Goal: Task Accomplishment & Management: Complete application form

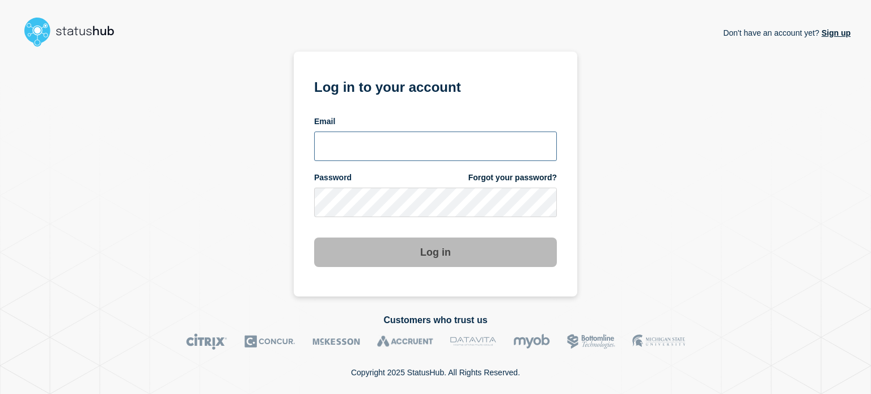
click at [325, 154] on input "email input" at bounding box center [435, 145] width 243 height 29
type input "camilo.mejia@catonetworks.com"
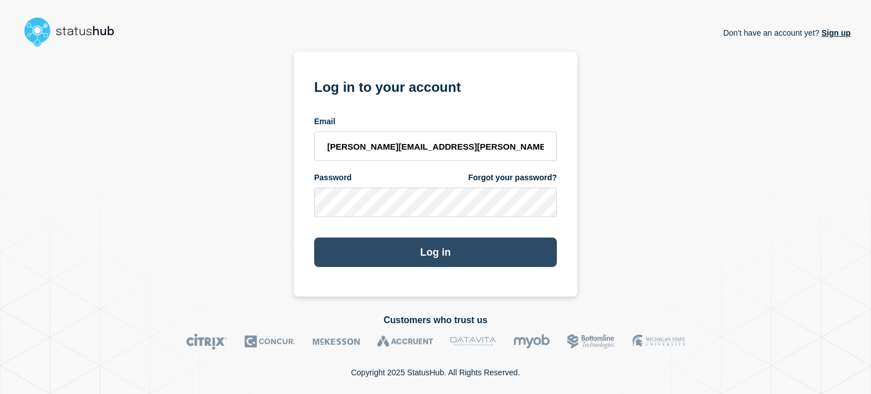
click at [384, 254] on button "Log in" at bounding box center [435, 251] width 243 height 29
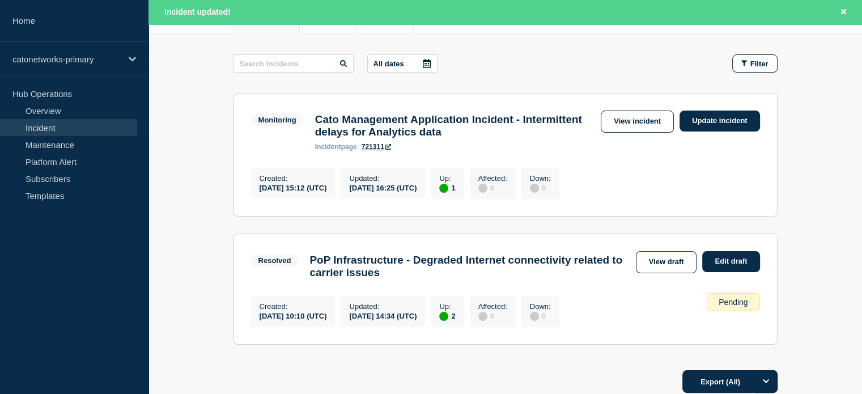
scroll to position [166, 0]
click at [54, 141] on link "Maintenance" at bounding box center [68, 144] width 137 height 17
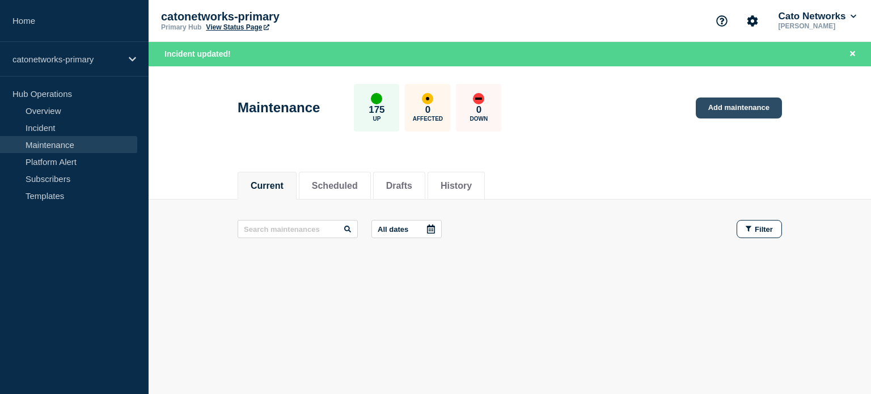
click at [707, 107] on link "Add maintenance" at bounding box center [738, 107] width 86 height 21
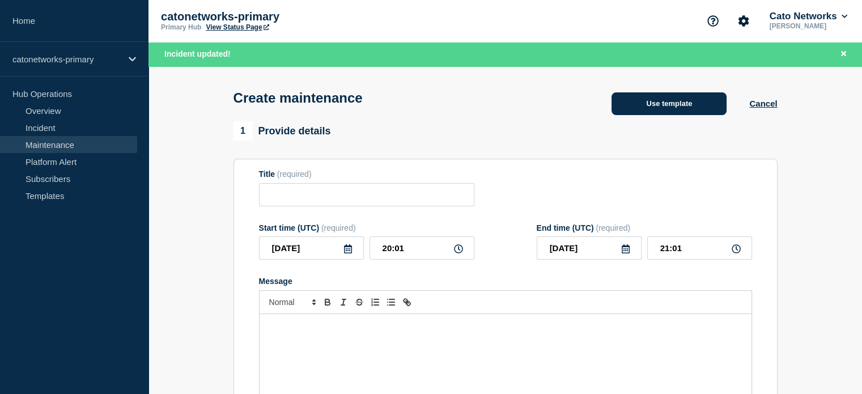
click at [681, 115] on button "Use template" at bounding box center [669, 103] width 115 height 23
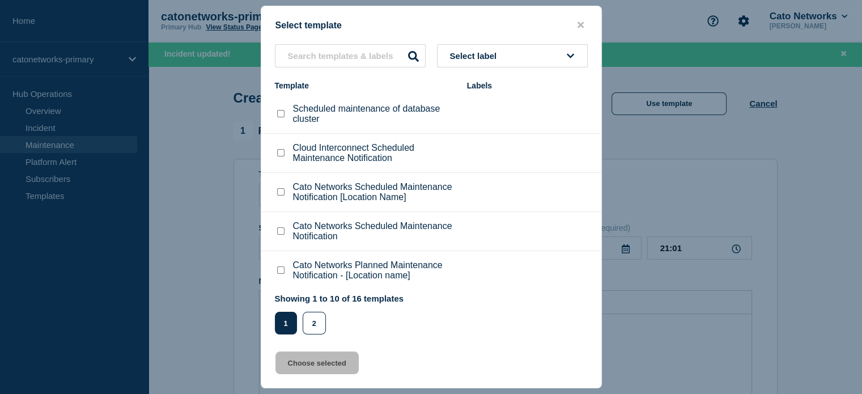
click at [456, 46] on button "Select label" at bounding box center [512, 55] width 151 height 23
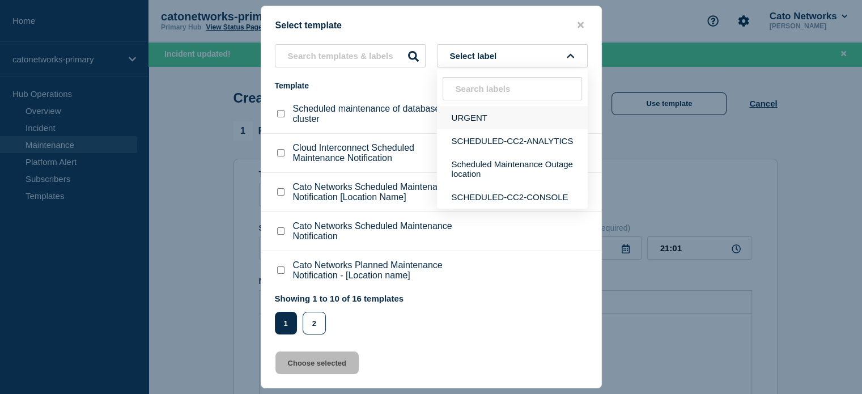
click at [466, 113] on button "URGENT" at bounding box center [512, 117] width 151 height 23
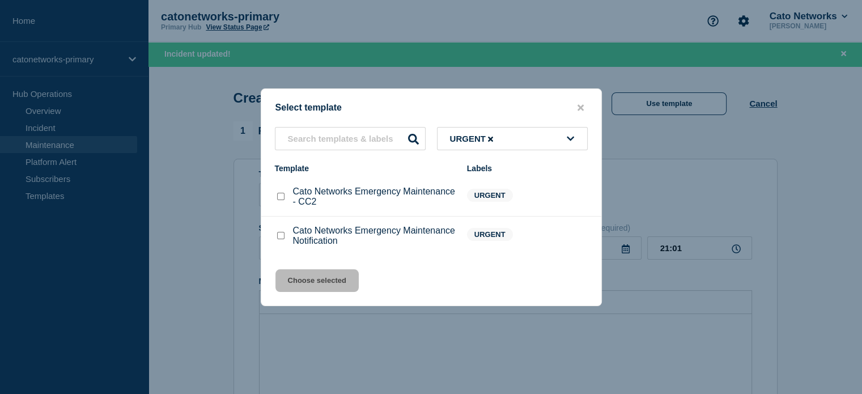
click at [279, 237] on input "Cato Networks Emergency Maintenance Notification checkbox" at bounding box center [280, 235] width 7 height 7
checkbox input "true"
click at [338, 283] on button "Choose selected" at bounding box center [316, 280] width 83 height 23
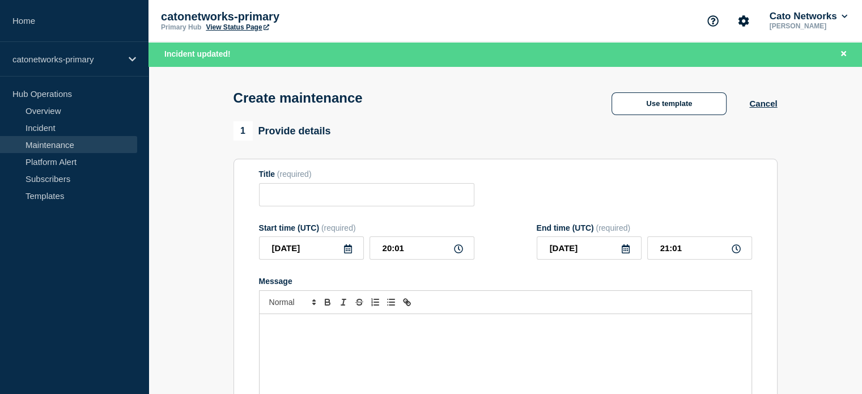
type input "Cato Networks Emergency Maintenance Notification"
checkbox input "false"
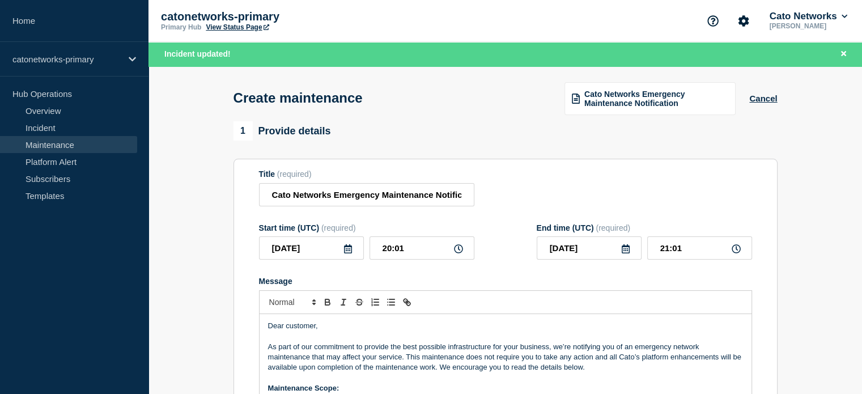
scroll to position [57, 0]
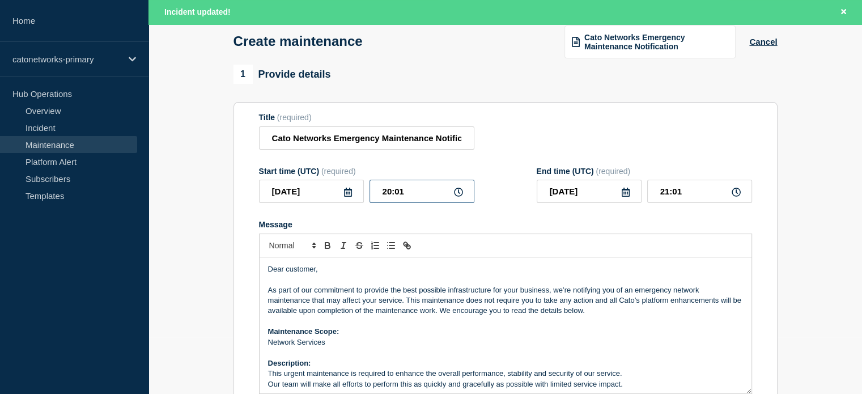
click at [390, 194] on input "20:01" at bounding box center [422, 191] width 105 height 23
type input "22:01"
type input "23:01"
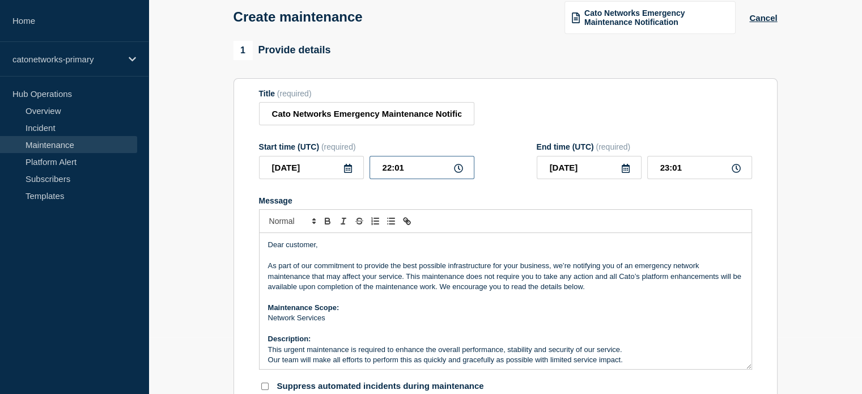
scroll to position [32, 0]
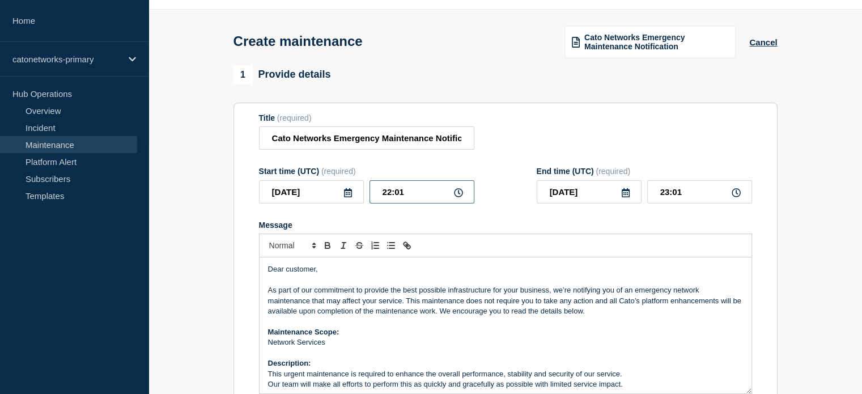
click at [401, 196] on input "22:01" at bounding box center [422, 191] width 105 height 23
type input "22:00"
type input "23:00"
drag, startPoint x: 272, startPoint y: 141, endPoint x: 329, endPoint y: 134, distance: 57.0
click at [329, 134] on input "Cato Networks Emergency Maintenance Notification" at bounding box center [366, 137] width 215 height 23
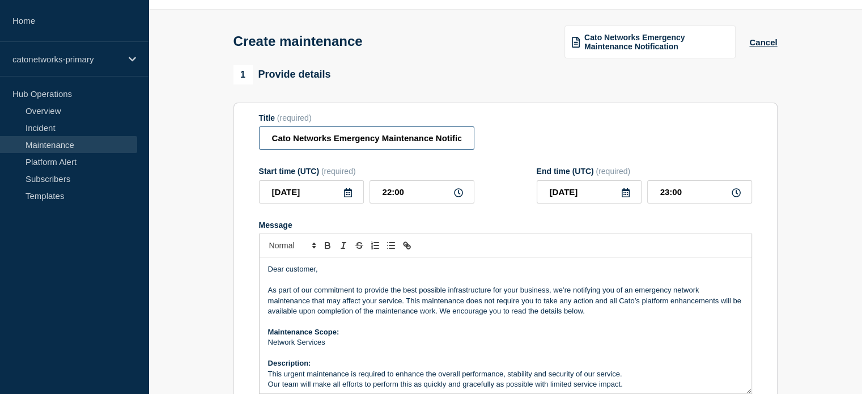
paste input "loud Interconnect Scheduled"
drag, startPoint x: 446, startPoint y: 142, endPoint x: 485, endPoint y: 143, distance: 38.6
click at [485, 143] on div "Title (required) Cloud Interconnect Scheduled Emergency Maintenance Notification" at bounding box center [505, 131] width 493 height 37
type input "Cloud Interconnect Scheduled Emergency Maintenance Notification"
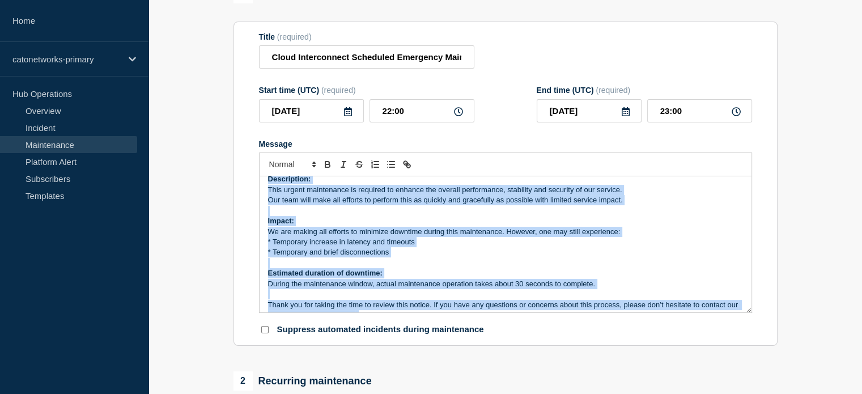
scroll to position [118, 0]
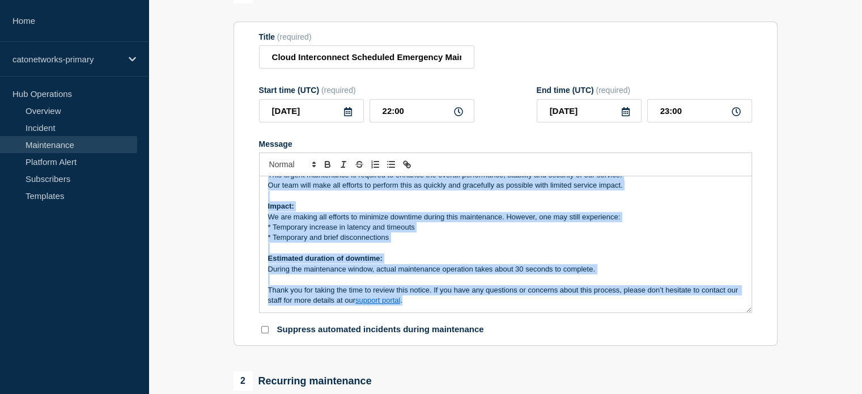
drag, startPoint x: 268, startPoint y: 192, endPoint x: 472, endPoint y: 332, distance: 246.7
click at [472, 332] on form "Title (required) Cloud Interconnect Scheduled Emergency Maintenance Notificatio…" at bounding box center [505, 183] width 493 height 303
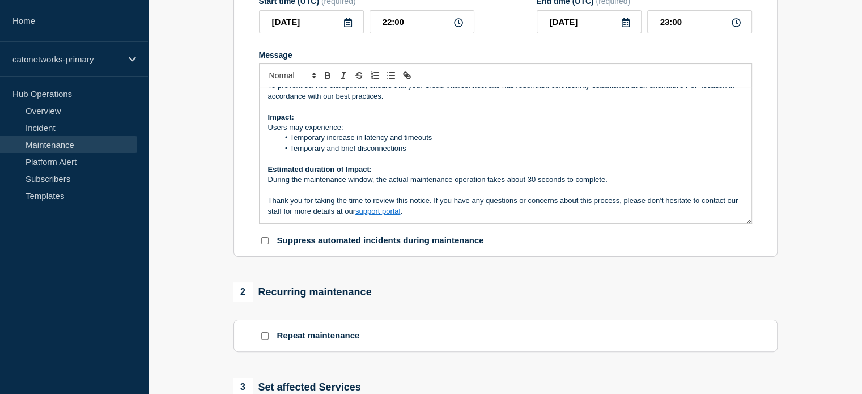
scroll to position [252, 0]
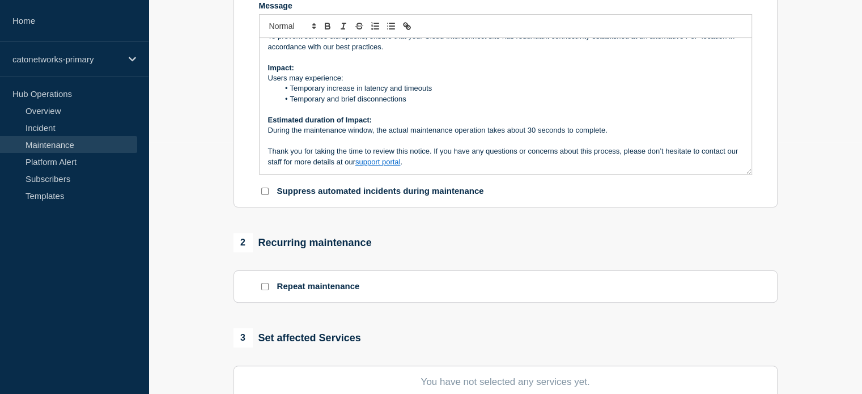
click at [433, 167] on p "Thank you for taking the time to review this notice. If you have any questions …" at bounding box center [505, 156] width 475 height 21
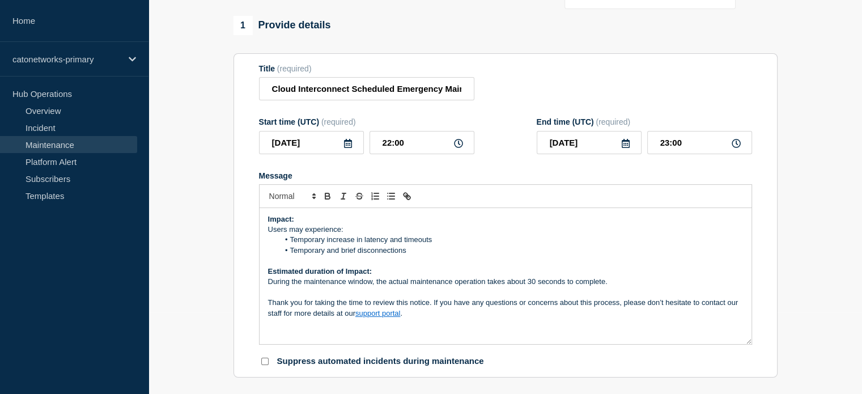
scroll to position [150, 0]
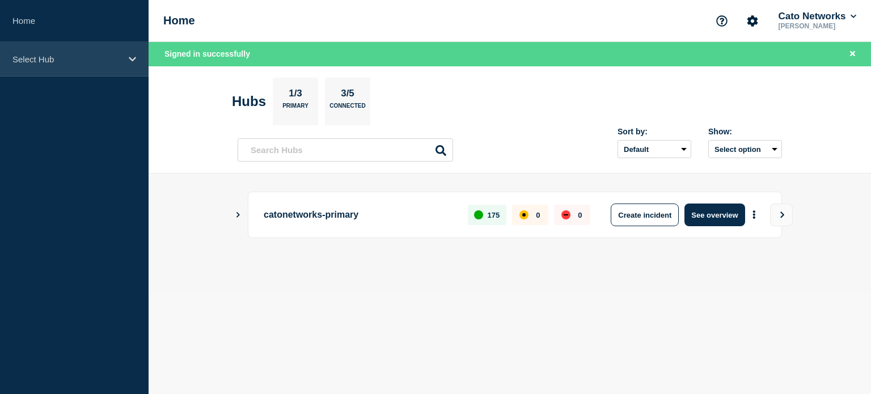
click at [59, 74] on div "Select Hub" at bounding box center [74, 59] width 149 height 35
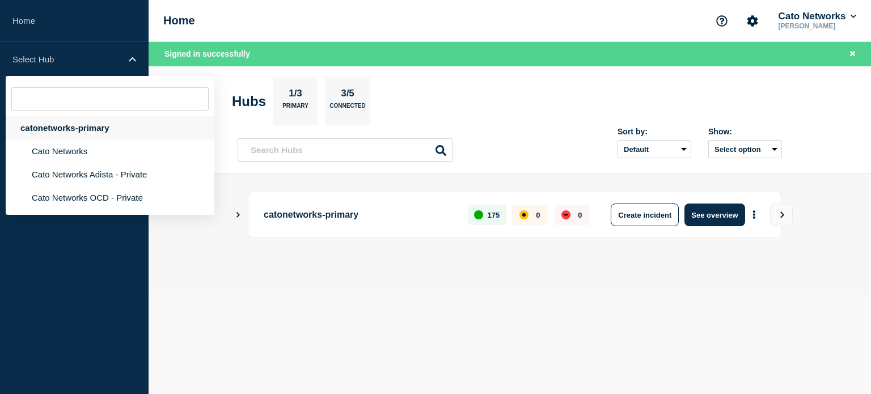
click at [53, 135] on div "catonetworks-primary" at bounding box center [110, 127] width 209 height 23
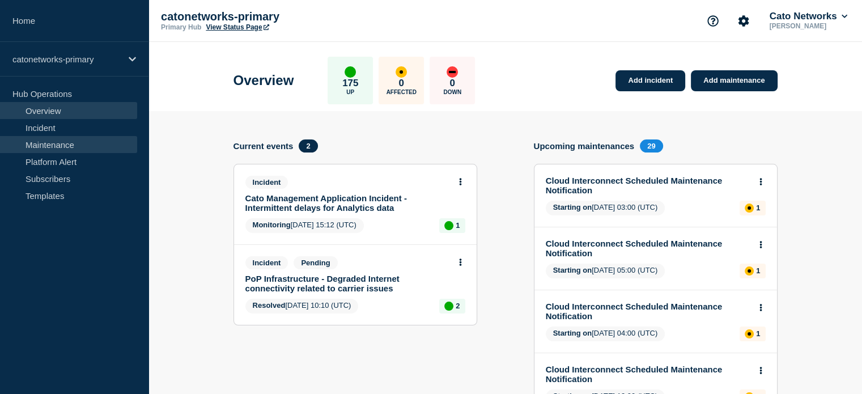
click at [52, 146] on link "Maintenance" at bounding box center [68, 144] width 137 height 17
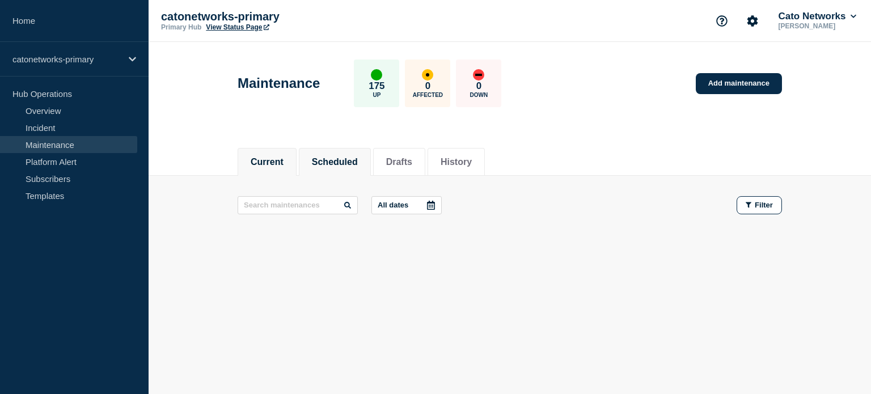
click at [334, 160] on button "Scheduled" at bounding box center [335, 162] width 46 height 10
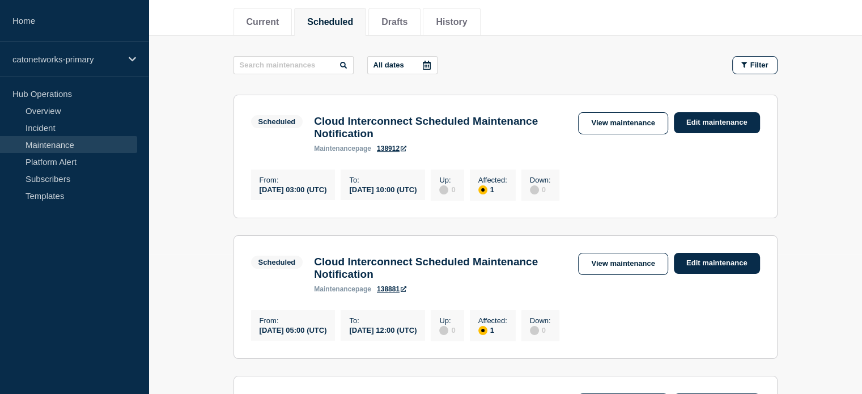
scroll to position [113, 0]
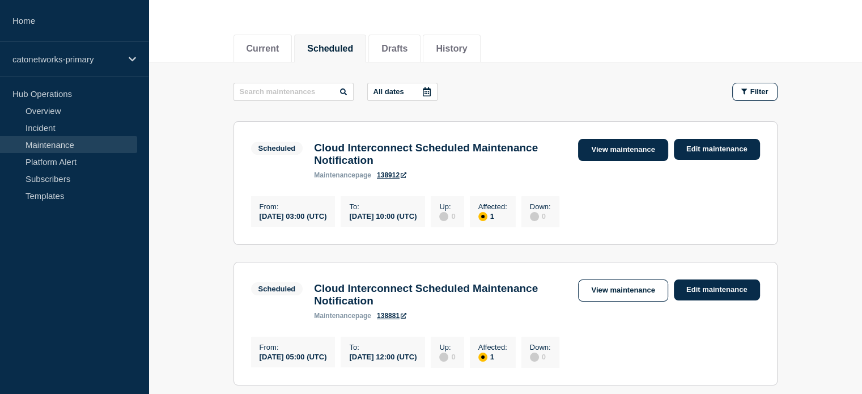
click at [601, 152] on link "View maintenance" at bounding box center [623, 150] width 90 height 22
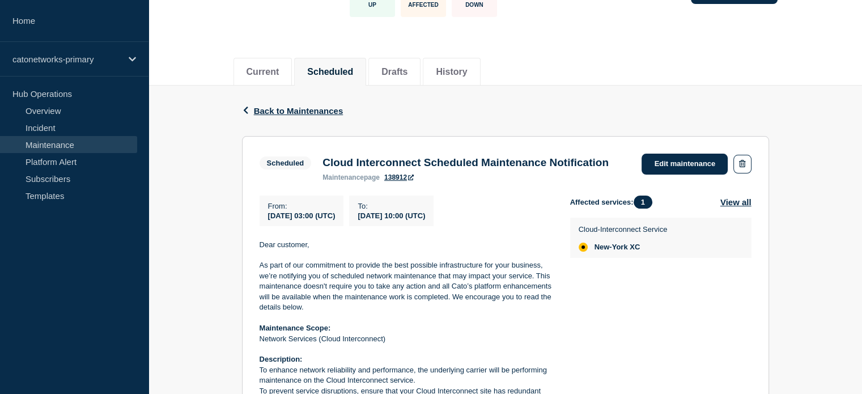
scroll to position [113, 0]
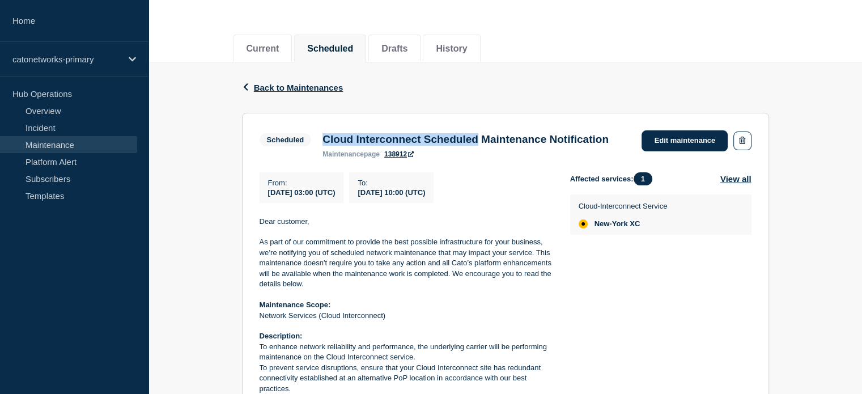
drag, startPoint x: 324, startPoint y: 138, endPoint x: 502, endPoint y: 141, distance: 177.4
click at [502, 141] on h3 "Cloud Interconnect Scheduled Maintenance Notification" at bounding box center [466, 139] width 286 height 12
copy h3 "Cloud Interconnect Scheduled"
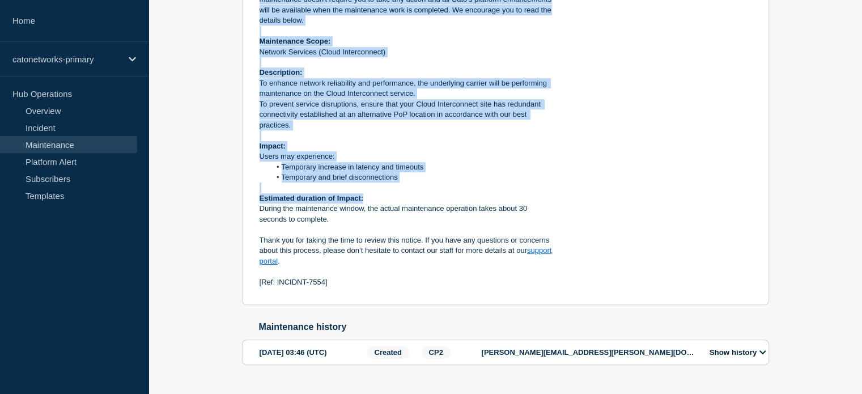
scroll to position [397, 0]
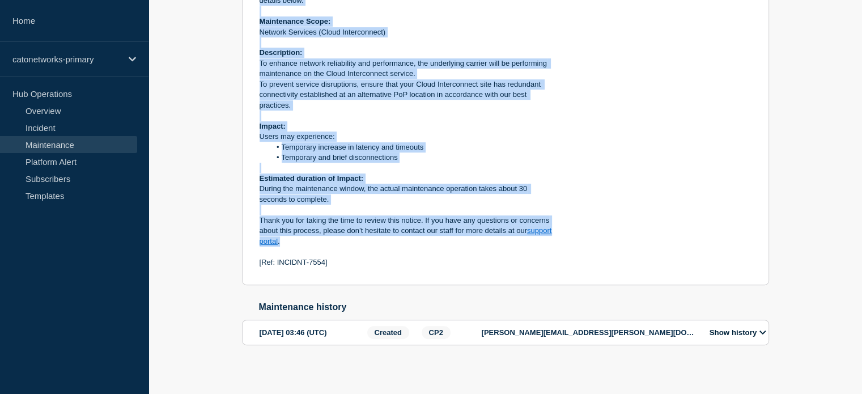
drag, startPoint x: 259, startPoint y: 125, endPoint x: 398, endPoint y: 261, distance: 194.4
click at [398, 261] on div "Dear customer, As part of our commitment to provide the best possible infrastru…" at bounding box center [406, 100] width 292 height 335
copy div "Dear customer, As part of our commitment to provide the best possible infrastru…"
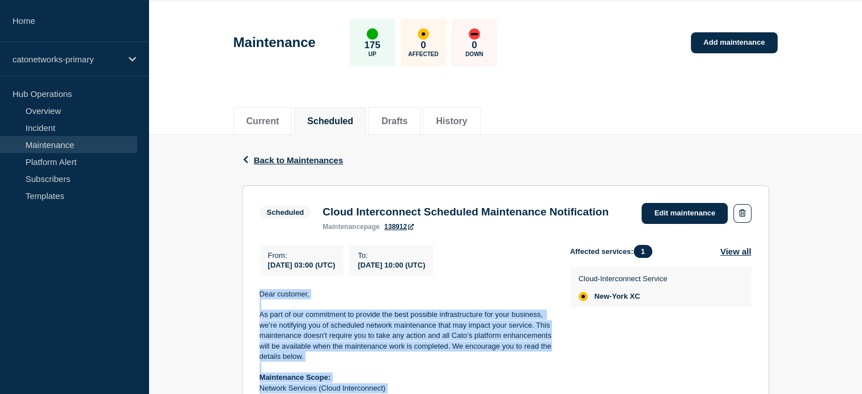
scroll to position [0, 0]
